Goal: Task Accomplishment & Management: Complete application form

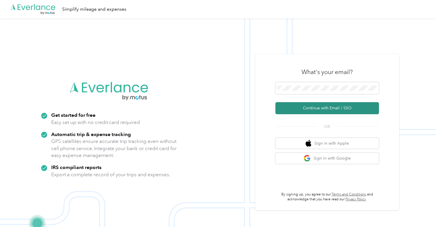
click at [321, 108] on button "Continue with Email / SSO" at bounding box center [326, 108] width 103 height 12
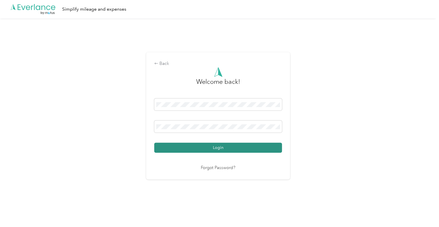
drag, startPoint x: 204, startPoint y: 145, endPoint x: 215, endPoint y: 145, distance: 10.6
click at [204, 145] on button "Login" at bounding box center [218, 148] width 128 height 10
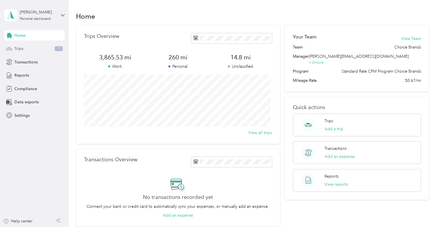
click at [17, 47] on span "Trips" at bounding box center [18, 49] width 9 height 6
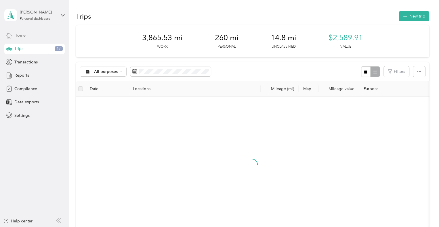
click at [22, 35] on span "Home" at bounding box center [19, 35] width 11 height 6
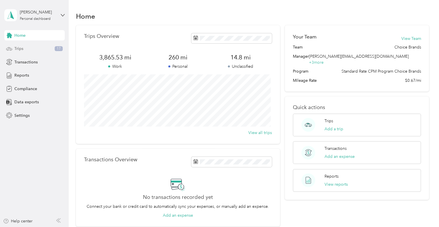
click at [23, 49] on span "Trips" at bounding box center [18, 49] width 9 height 6
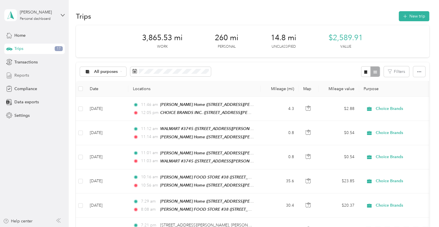
click at [27, 77] on span "Reports" at bounding box center [21, 75] width 15 height 6
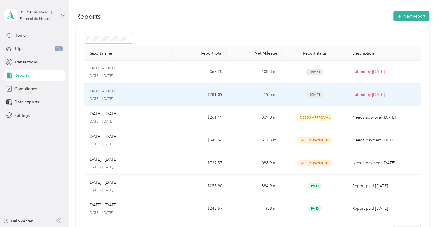
click at [121, 94] on div "[DATE] - [DATE]" at bounding box center [128, 91] width 79 height 6
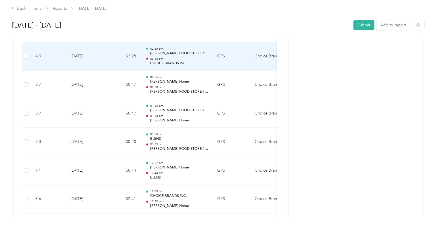
scroll to position [833, 0]
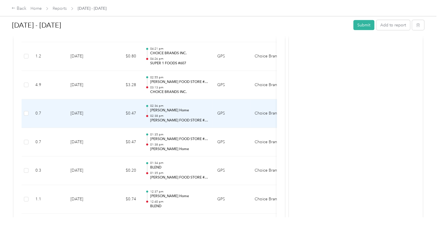
click at [256, 112] on td "Choice Brands" at bounding box center [271, 113] width 43 height 29
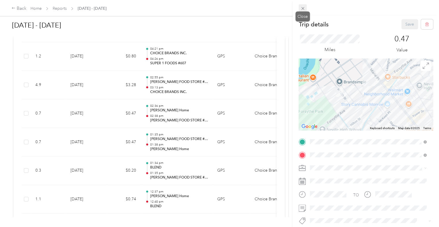
click at [303, 8] on icon at bounding box center [302, 8] width 5 height 5
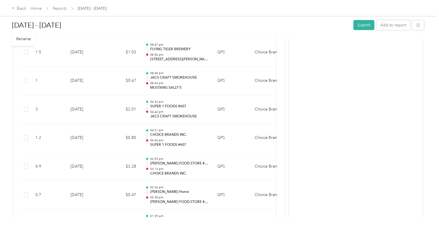
scroll to position [747, 0]
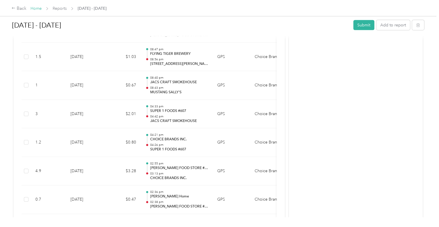
click at [37, 7] on link "Home" at bounding box center [35, 8] width 11 height 5
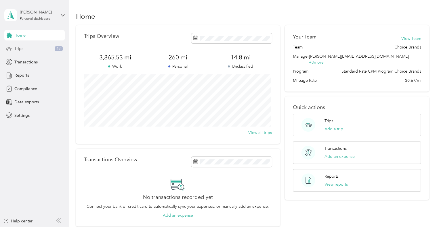
click at [31, 49] on div "Trips 17" at bounding box center [34, 49] width 60 height 10
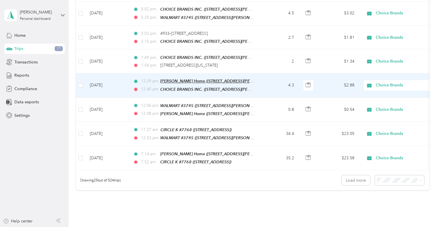
scroll to position [546, 0]
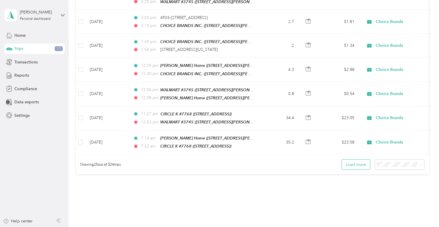
click at [358, 160] on button "Load more" at bounding box center [355, 165] width 28 height 10
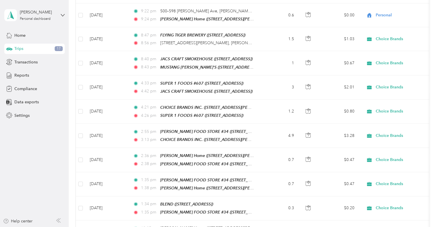
scroll to position [1152, 0]
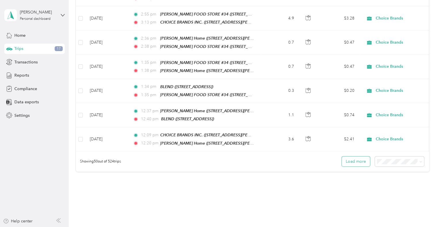
click at [349, 157] on button "Load more" at bounding box center [355, 162] width 28 height 10
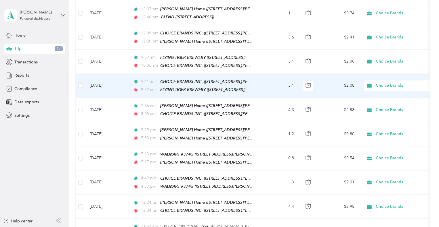
scroll to position [1267, 0]
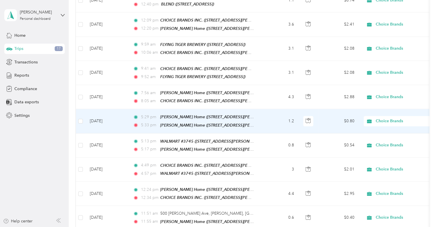
click at [378, 118] on span "Choice Brands" at bounding box center [401, 121] width 53 height 6
click at [372, 110] on icon at bounding box center [370, 111] width 7 height 5
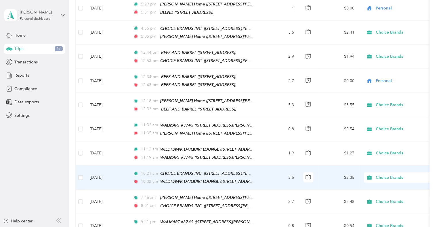
scroll to position [1698, 0]
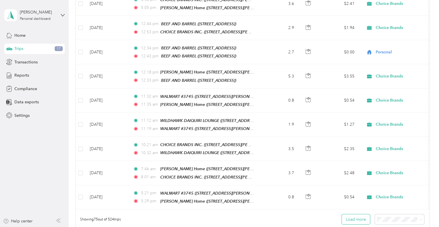
click at [355, 215] on button "Load more" at bounding box center [355, 220] width 28 height 10
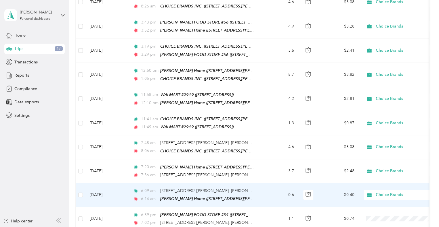
scroll to position [2302, 0]
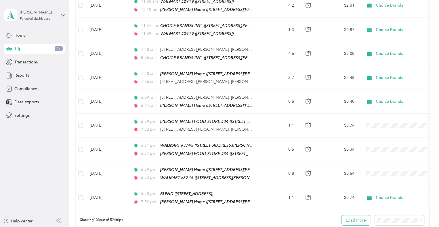
click at [341, 216] on button "Load more" at bounding box center [355, 221] width 28 height 10
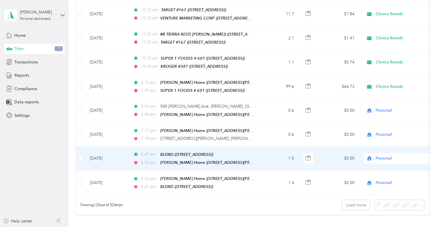
scroll to position [2921, 0]
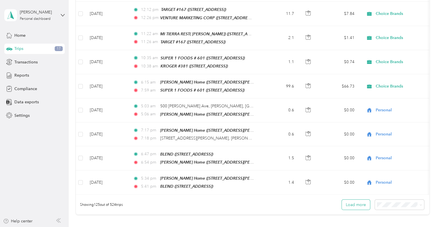
click at [347, 200] on button "Load more" at bounding box center [355, 205] width 28 height 10
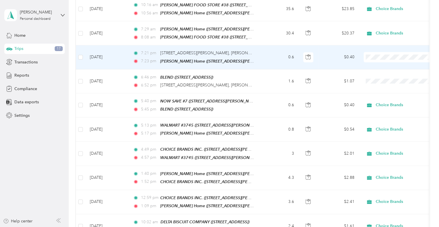
scroll to position [201, 0]
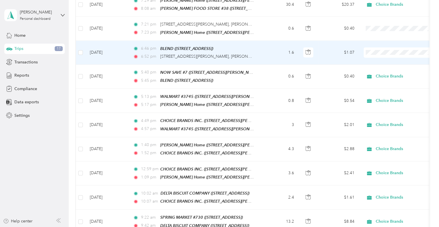
click at [375, 66] on span "Personal" at bounding box center [398, 69] width 63 height 6
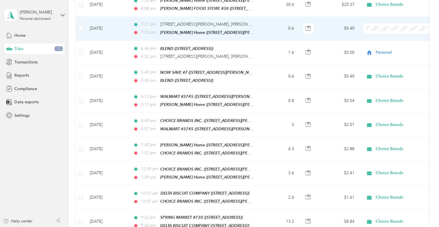
click at [376, 45] on span "Personal" at bounding box center [398, 46] width 63 height 6
click at [384, 26] on span "Personal" at bounding box center [401, 28] width 53 height 6
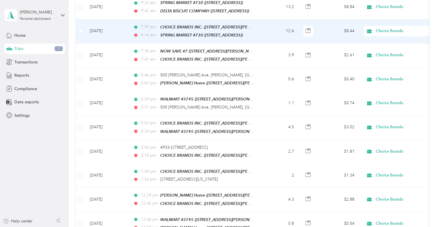
scroll to position [429, 0]
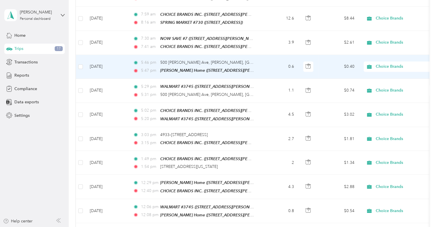
click at [390, 64] on span "Choice Brands" at bounding box center [401, 67] width 53 height 6
click at [387, 76] on span "Personal" at bounding box center [403, 78] width 53 height 6
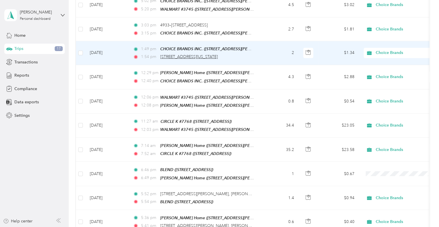
scroll to position [544, 0]
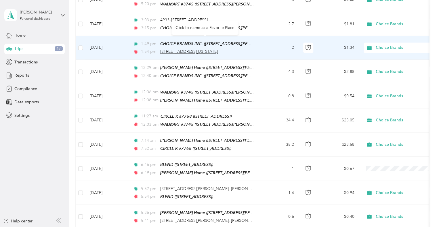
click at [218, 49] on span "[STREET_ADDRESS][US_STATE]" at bounding box center [188, 51] width 57 height 5
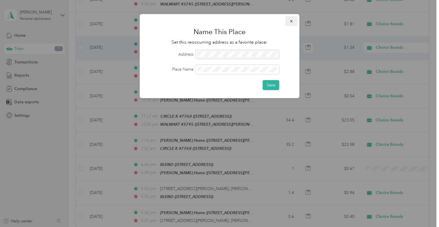
click at [290, 24] on button "button" at bounding box center [291, 21] width 12 height 10
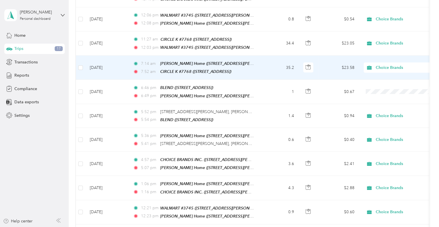
scroll to position [630, 0]
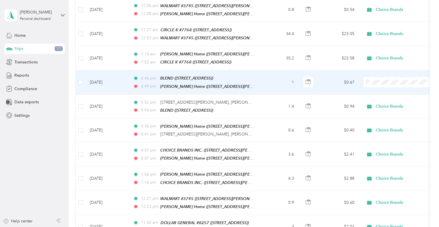
click at [379, 88] on span "Personal" at bounding box center [403, 89] width 53 height 6
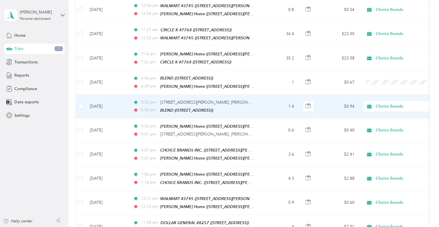
click at [391, 103] on span "Choice Brands" at bounding box center [401, 106] width 53 height 6
click at [392, 109] on span "Personal" at bounding box center [403, 112] width 53 height 6
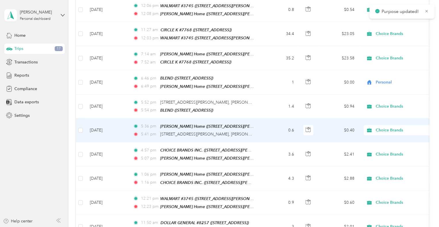
click at [390, 127] on span "Choice Brands" at bounding box center [401, 130] width 53 height 6
click at [388, 133] on span "Personal" at bounding box center [403, 136] width 53 height 6
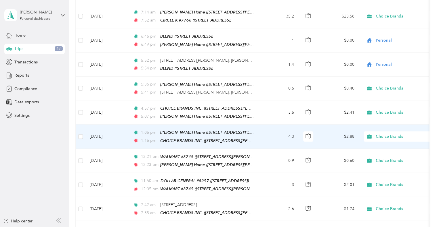
scroll to position [659, 0]
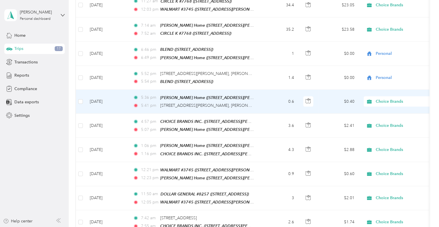
click at [381, 99] on span "Choice Brands" at bounding box center [401, 102] width 53 height 6
click at [379, 104] on li "Personal" at bounding box center [398, 107] width 71 height 10
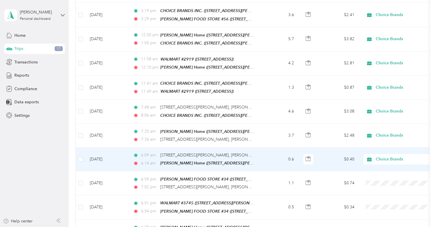
scroll to position [2301, 0]
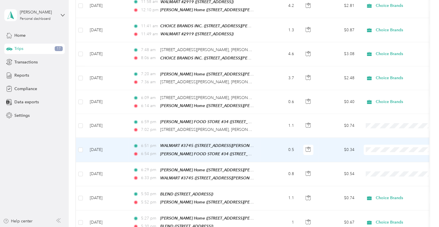
click at [378, 112] on span "Personal" at bounding box center [403, 115] width 53 height 6
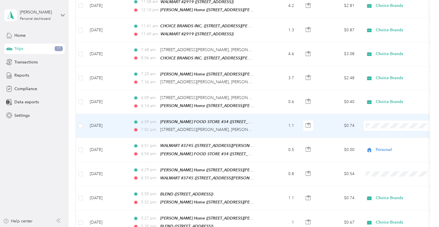
click at [380, 88] on li "Personal" at bounding box center [398, 90] width 71 height 10
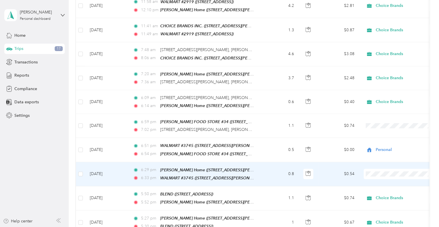
click at [374, 137] on icon at bounding box center [370, 136] width 7 height 5
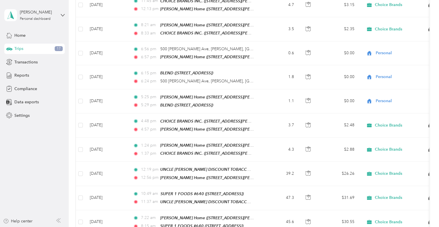
scroll to position [3508, 0]
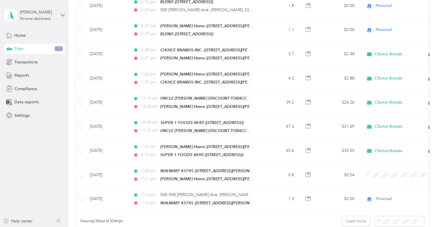
click at [21, 69] on div "Home Trips 17 Transactions Reports Compliance Data exports Settings" at bounding box center [34, 75] width 60 height 91
click at [24, 74] on span "Reports" at bounding box center [21, 75] width 15 height 6
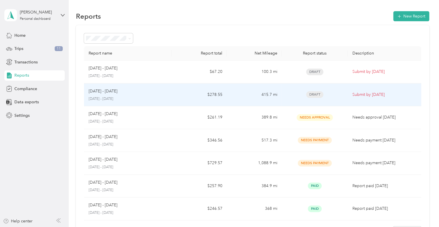
click at [310, 93] on span "Draft" at bounding box center [314, 94] width 17 height 7
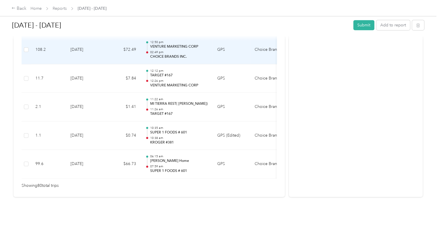
scroll to position [2331, 0]
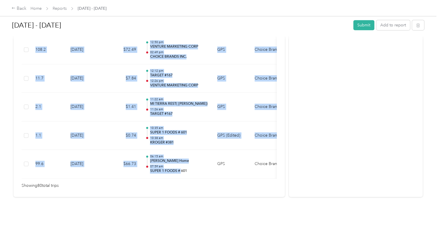
drag, startPoint x: 181, startPoint y: 170, endPoint x: 248, endPoint y: 174, distance: 67.7
type textarea "601 GPS Choice Brands -"
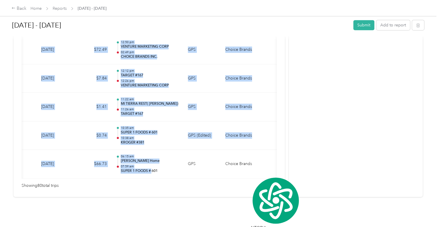
scroll to position [0, 0]
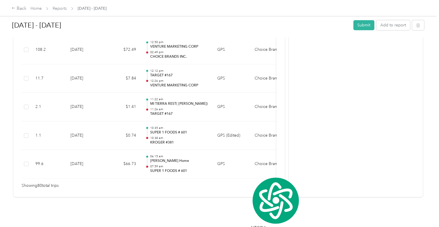
drag, startPoint x: 196, startPoint y: 185, endPoint x: 202, endPoint y: 185, distance: 6.0
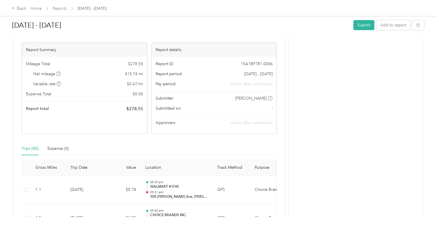
scroll to position [29, 0]
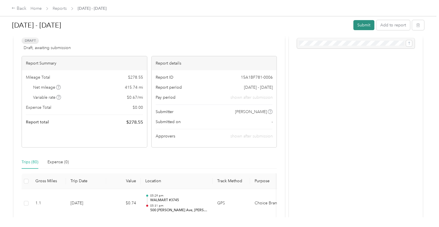
click at [365, 22] on button "Submit" at bounding box center [363, 25] width 21 height 10
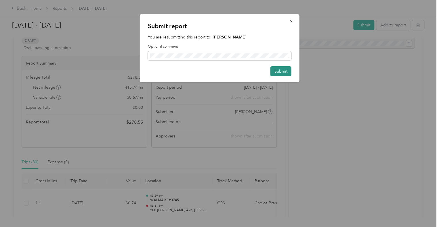
click at [278, 70] on button "Submit" at bounding box center [280, 71] width 21 height 10
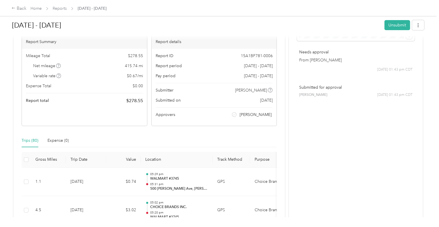
scroll to position [8, 0]
